Goal: Navigation & Orientation: Find specific page/section

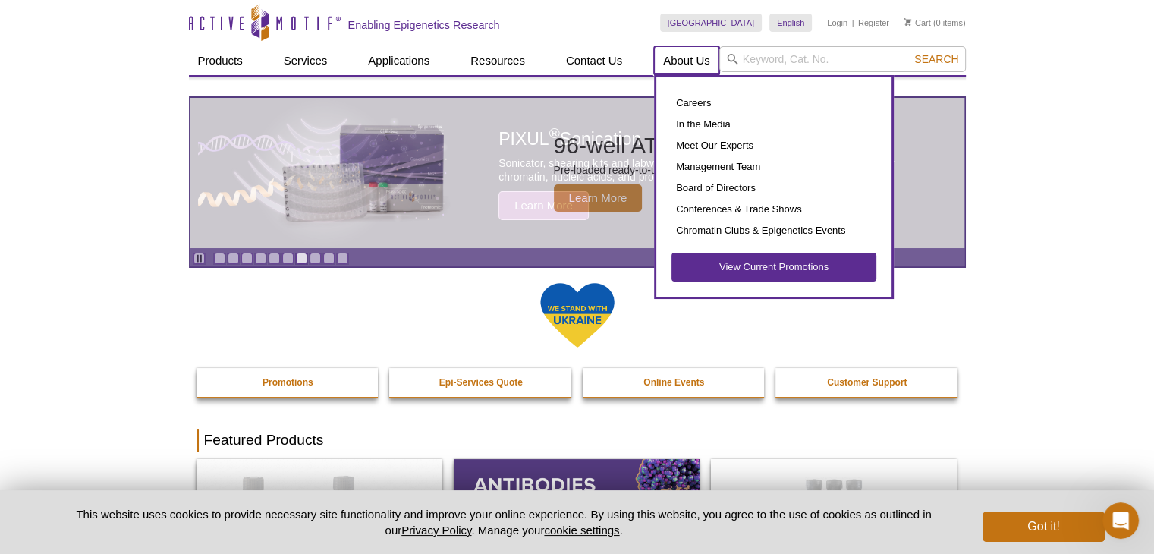
click at [676, 59] on link "About Us" at bounding box center [686, 60] width 65 height 29
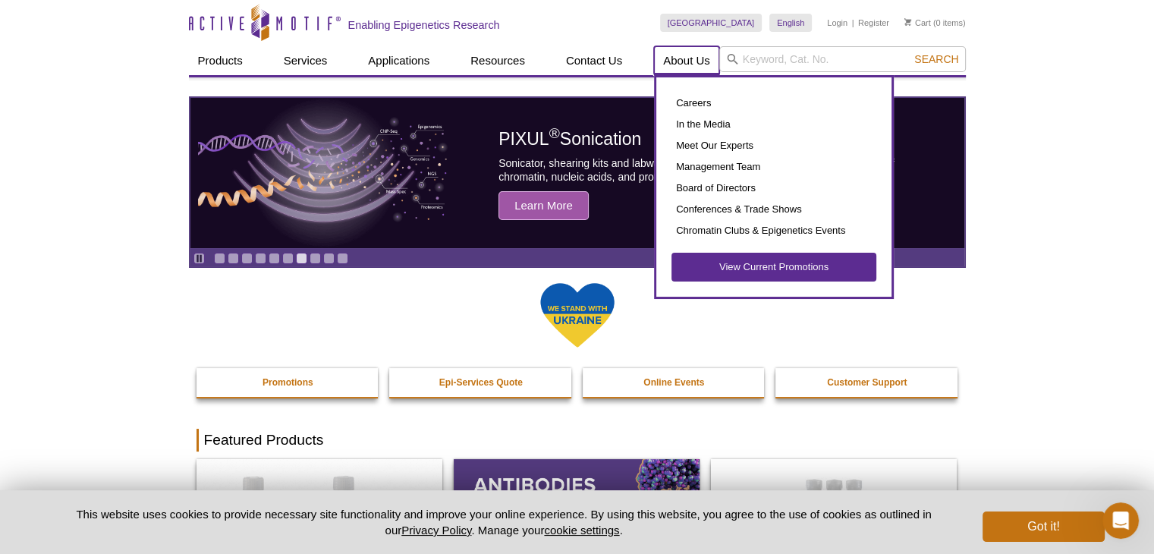
click at [676, 64] on link "About Us" at bounding box center [686, 60] width 65 height 29
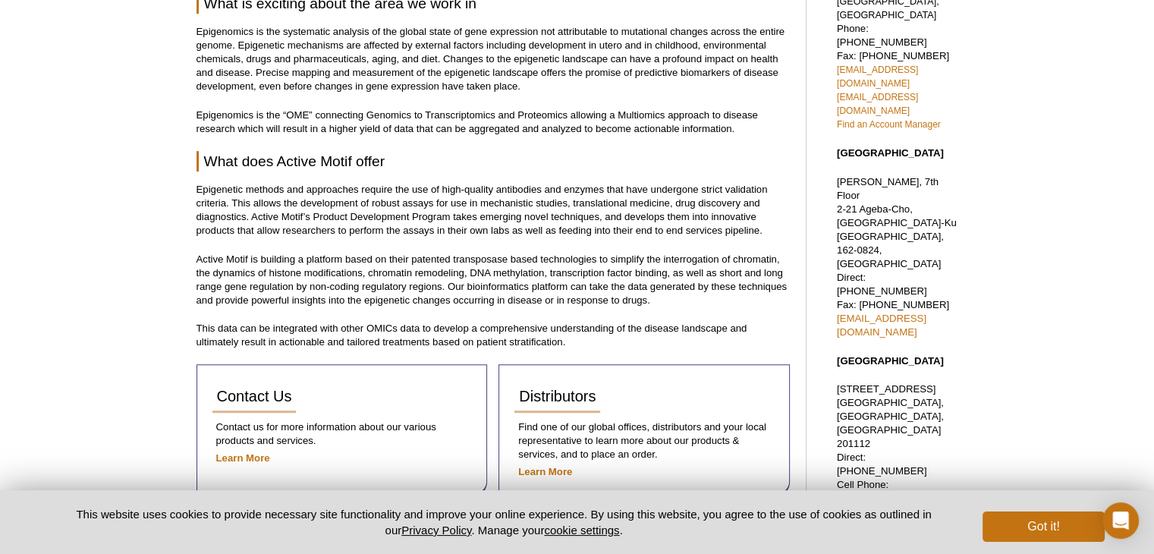
scroll to position [434, 0]
